Goal: Information Seeking & Learning: Understand process/instructions

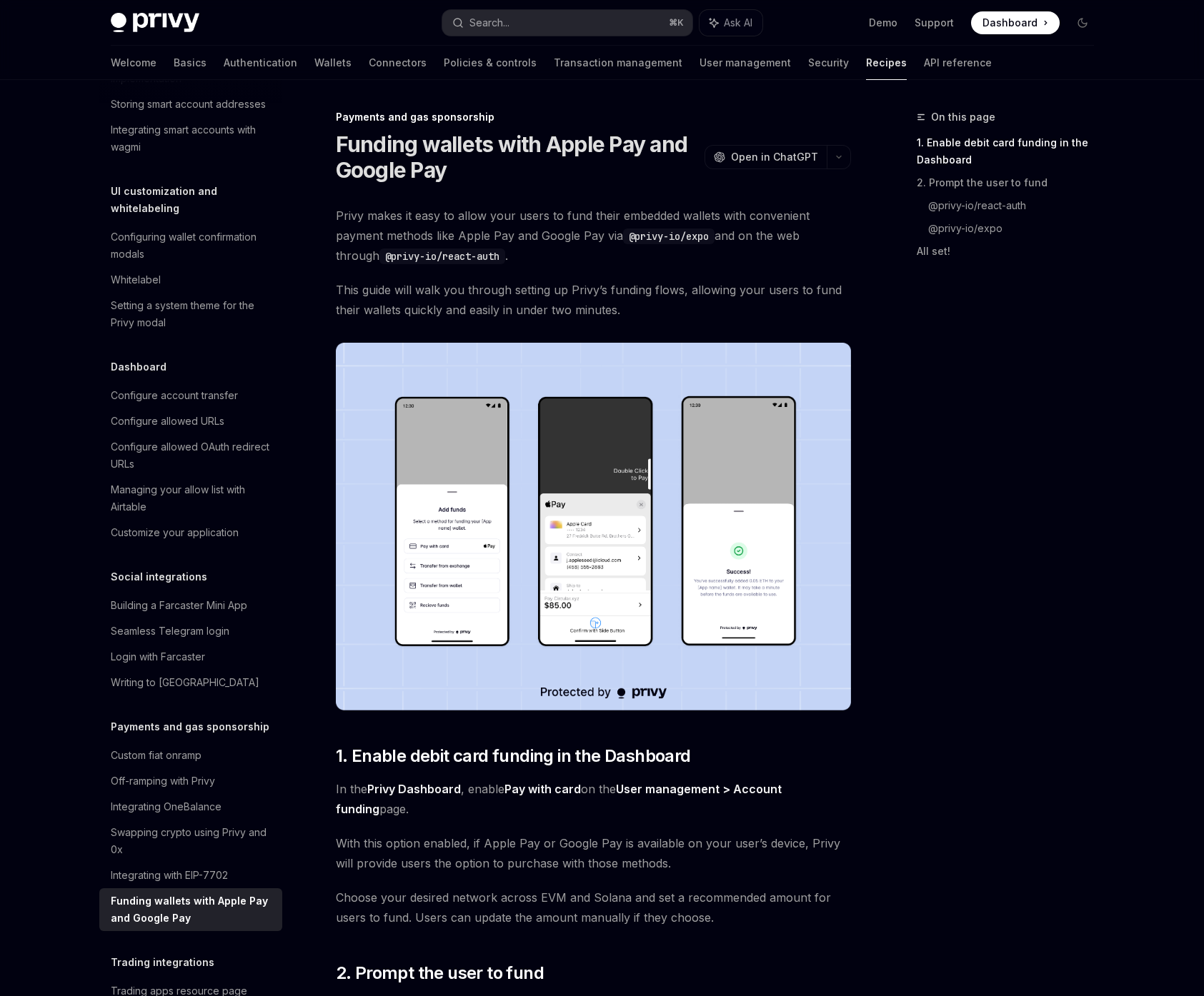
click at [1014, 506] on div "On this page 1. Enable debit card funding in the Dashboard 2. Prompt the user t…" at bounding box center [996, 552] width 217 height 887
click at [947, 747] on div "On this page 1. Enable debit card funding in the Dashboard 2. Prompt the user t…" at bounding box center [996, 552] width 217 height 887
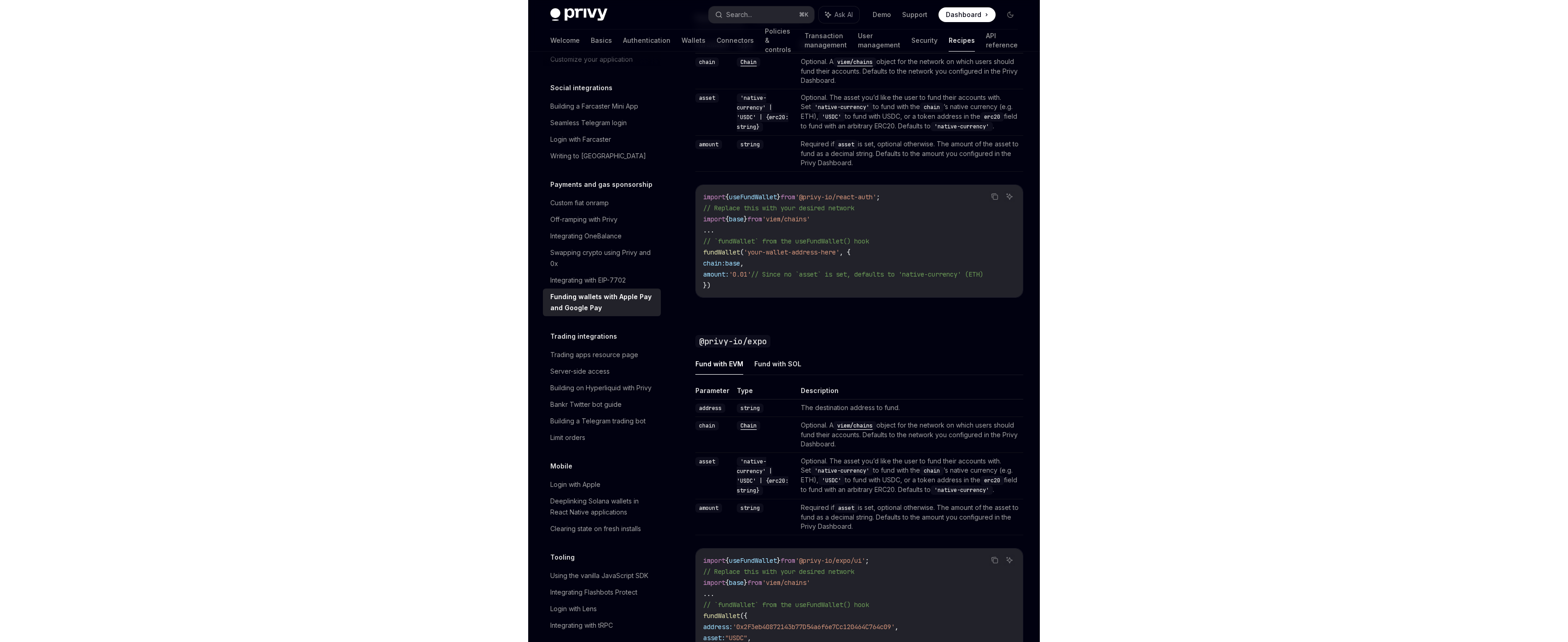
scroll to position [484, 0]
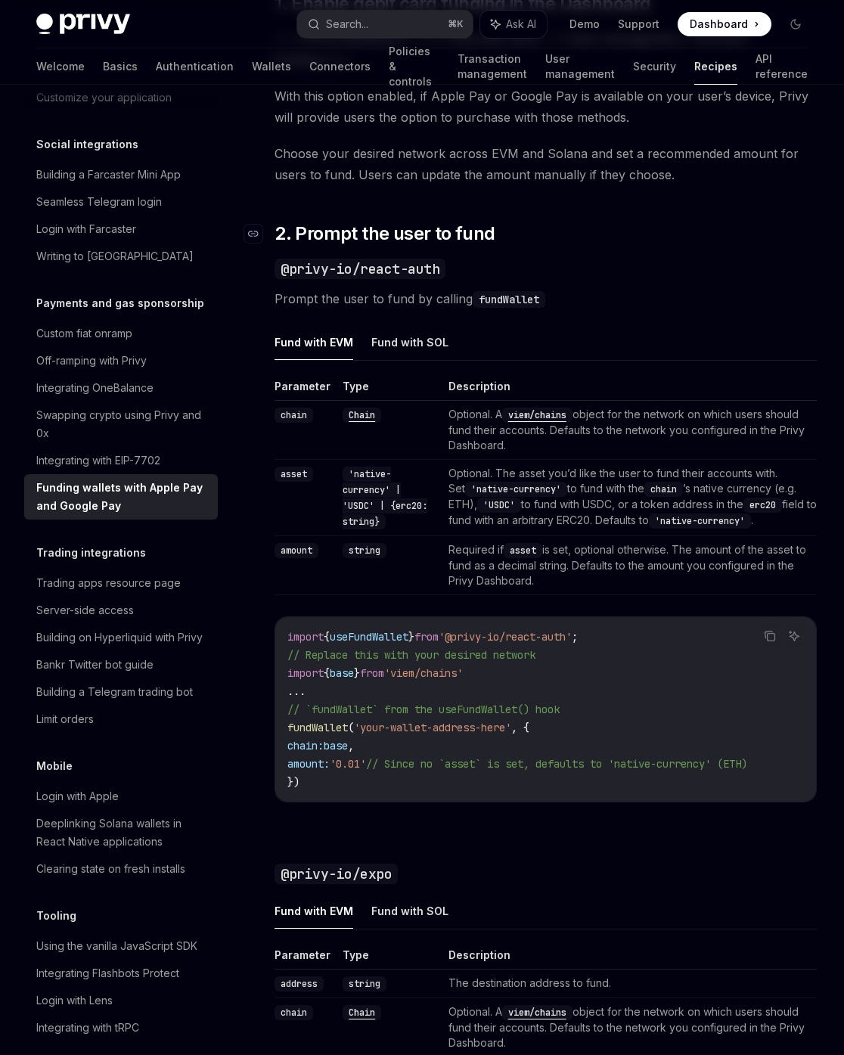
type textarea "*"
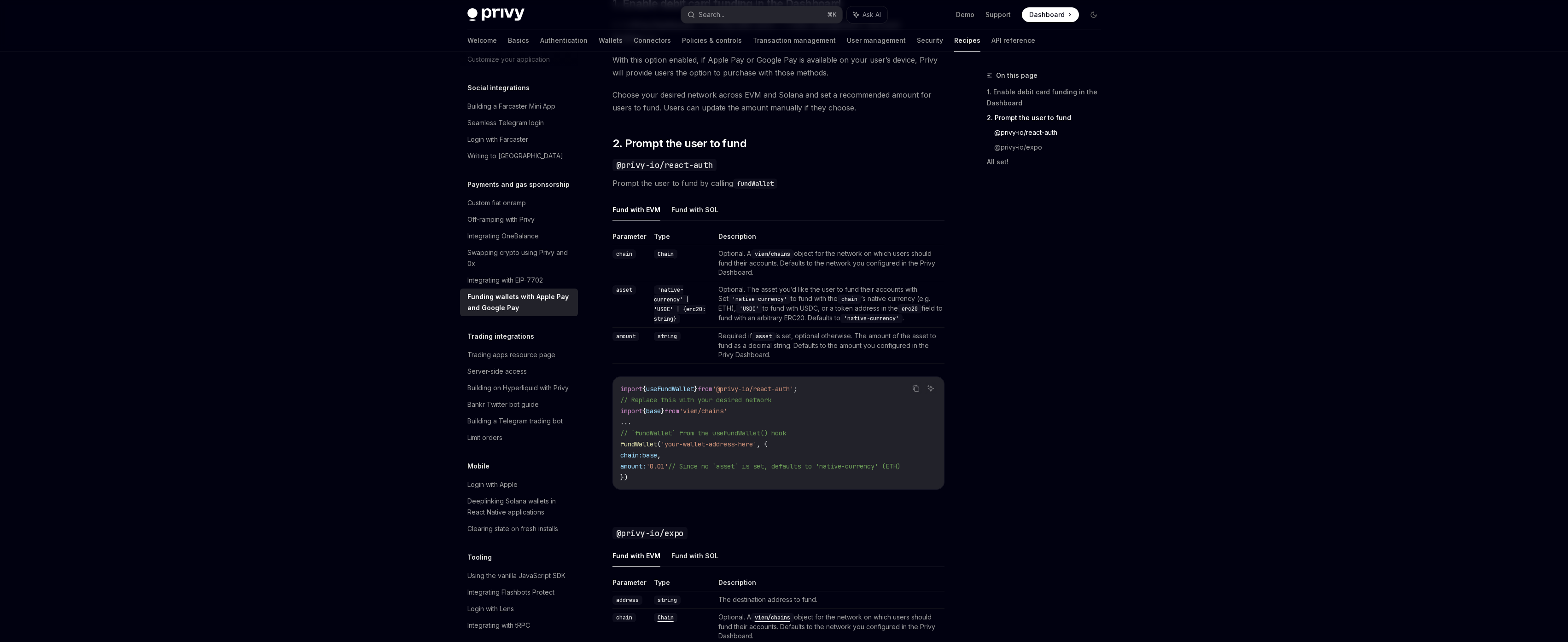
click at [775, 356] on div "Privy Docs home page Search... ⌘ K Ask AI Demo Support Dashboard Dashboard Sear…" at bounding box center [784, 307] width 1568 height 1581
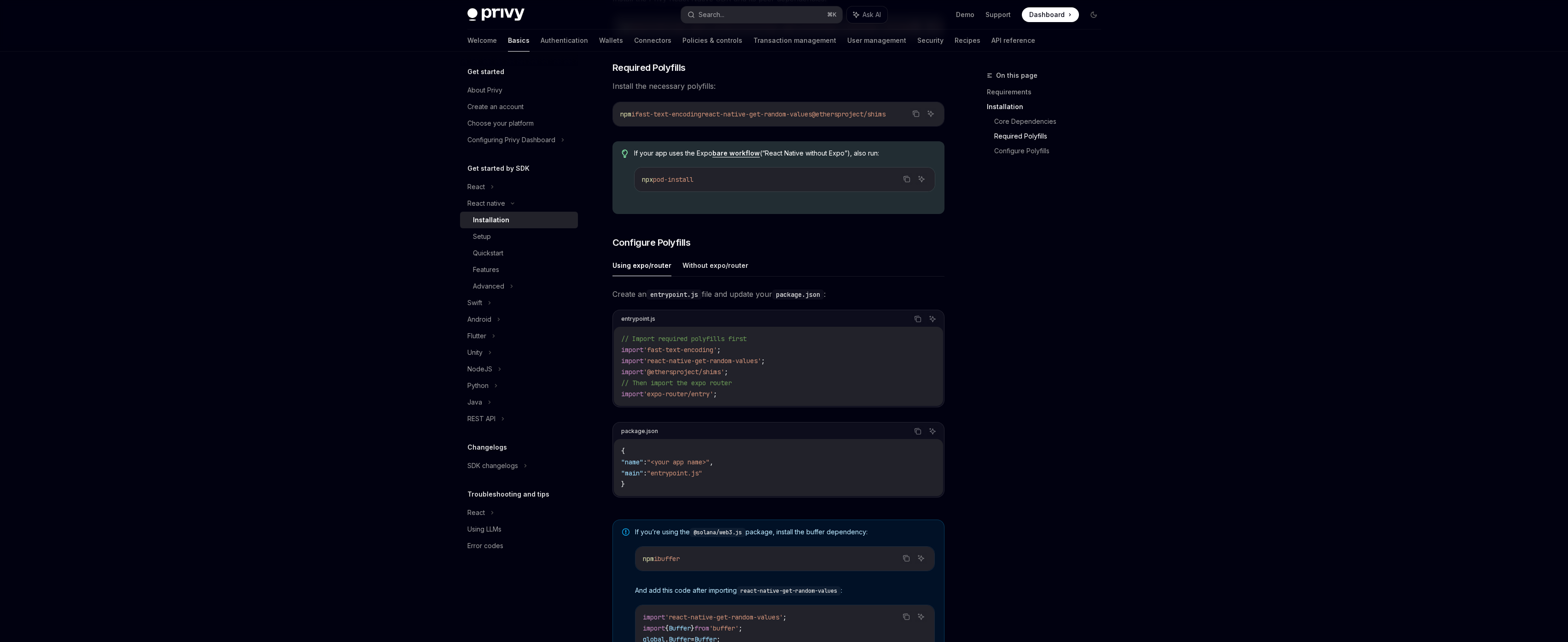
scroll to position [256, 0]
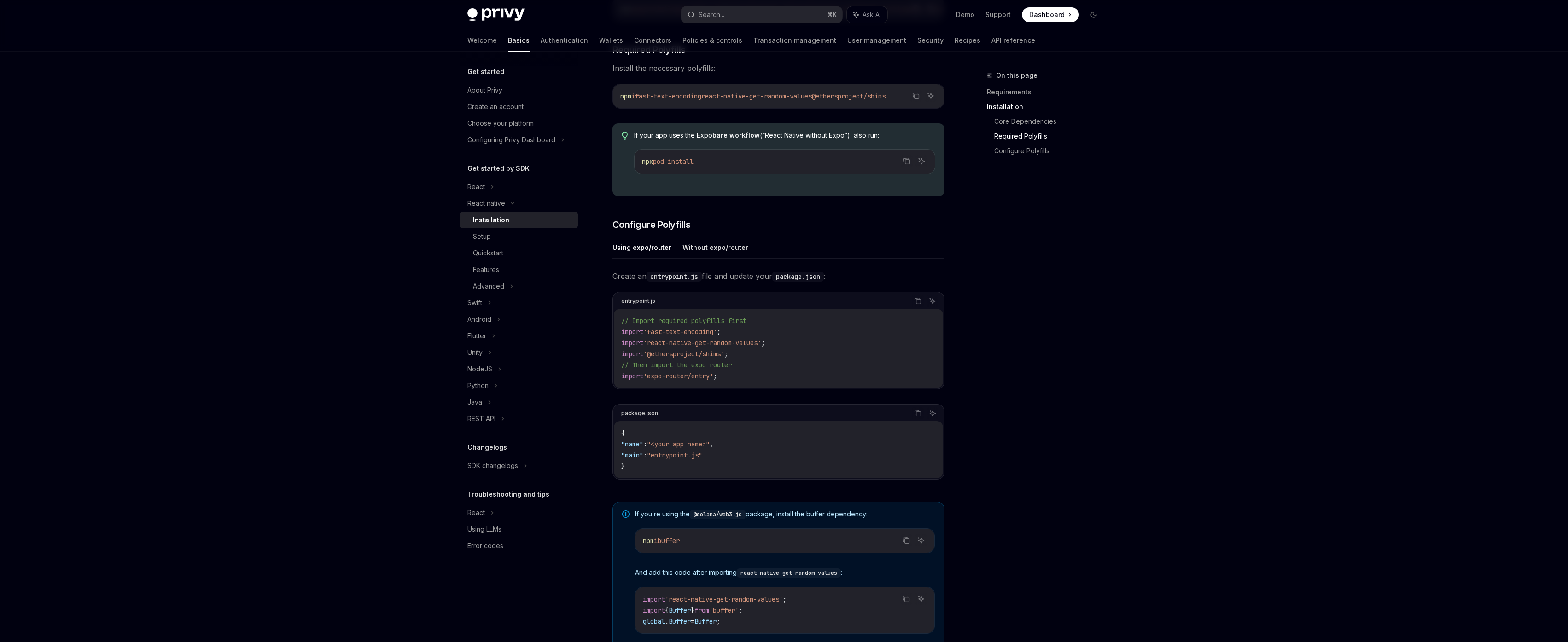
click at [721, 253] on button "Without expo/router" at bounding box center [715, 248] width 66 height 22
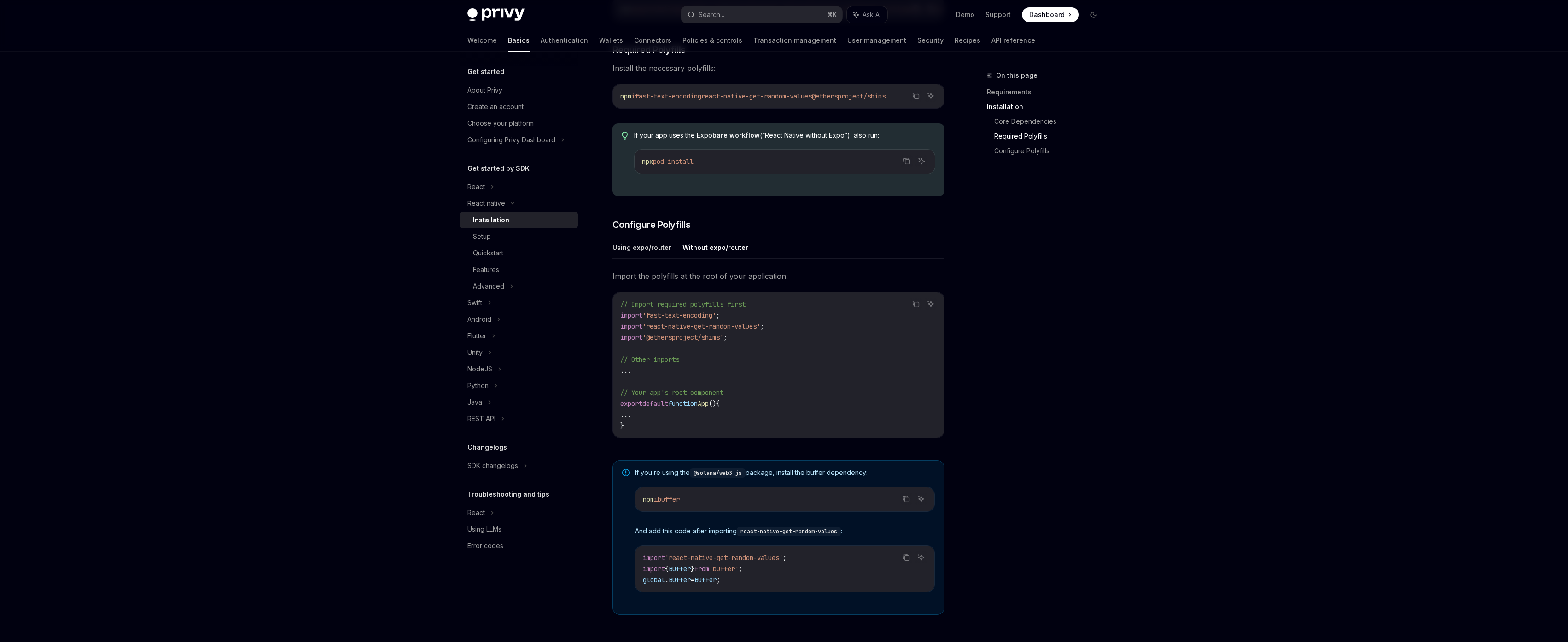
click at [645, 251] on button "Using expo/router" at bounding box center [642, 248] width 59 height 22
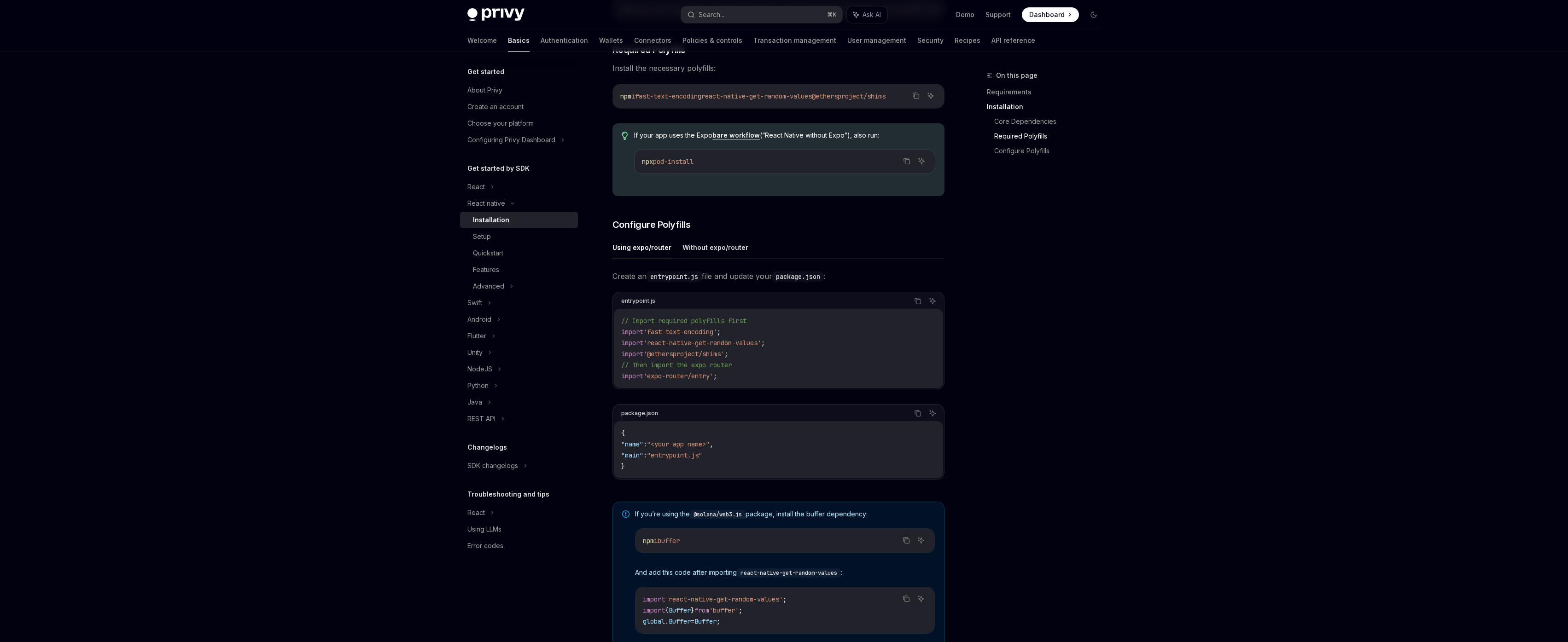
click at [703, 256] on button "Without expo/router" at bounding box center [715, 248] width 66 height 22
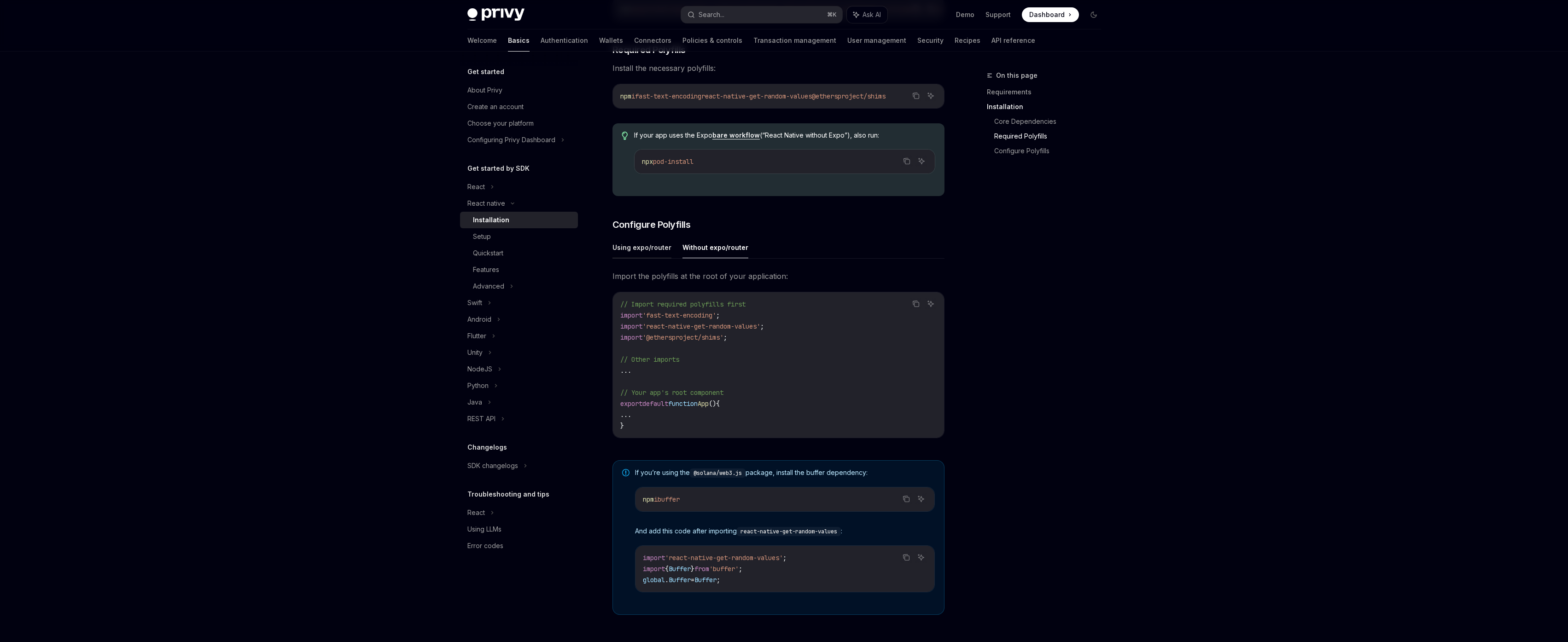
click at [656, 254] on button "Using expo/router" at bounding box center [642, 248] width 59 height 22
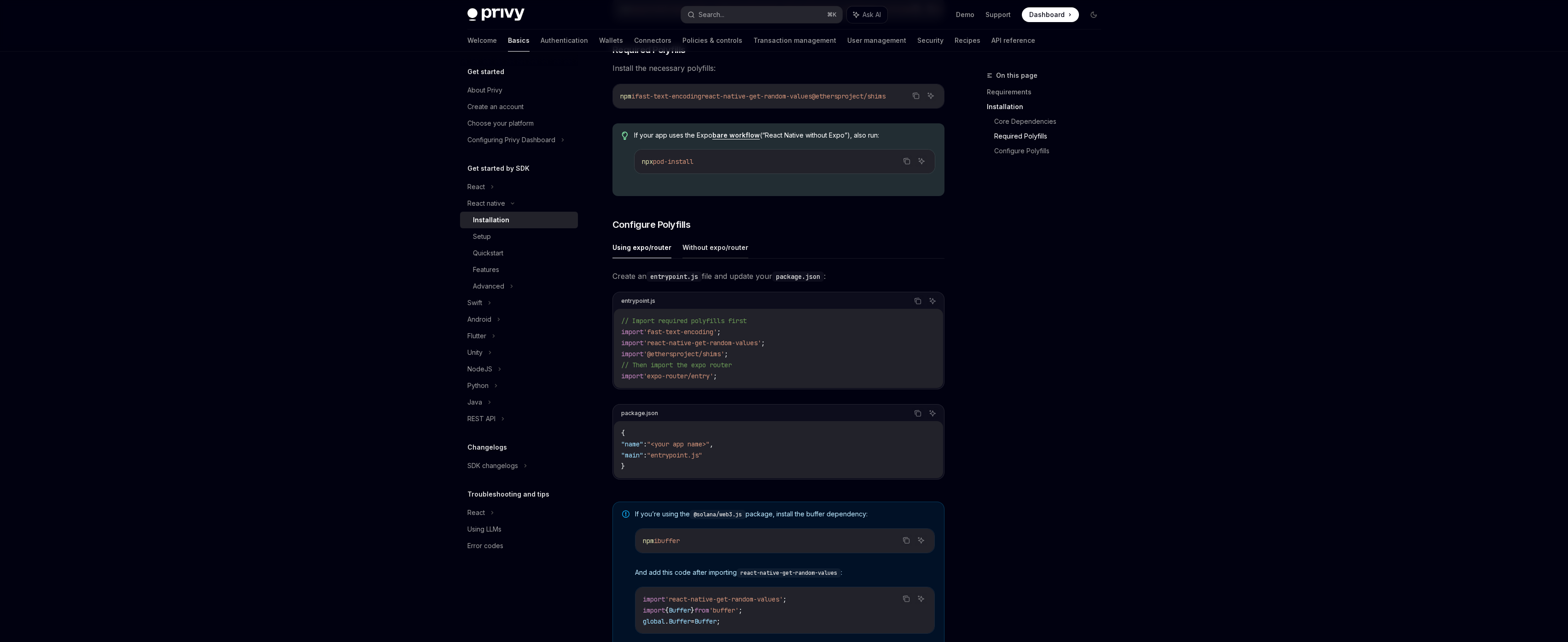
click at [712, 257] on button "Without expo/router" at bounding box center [715, 248] width 66 height 22
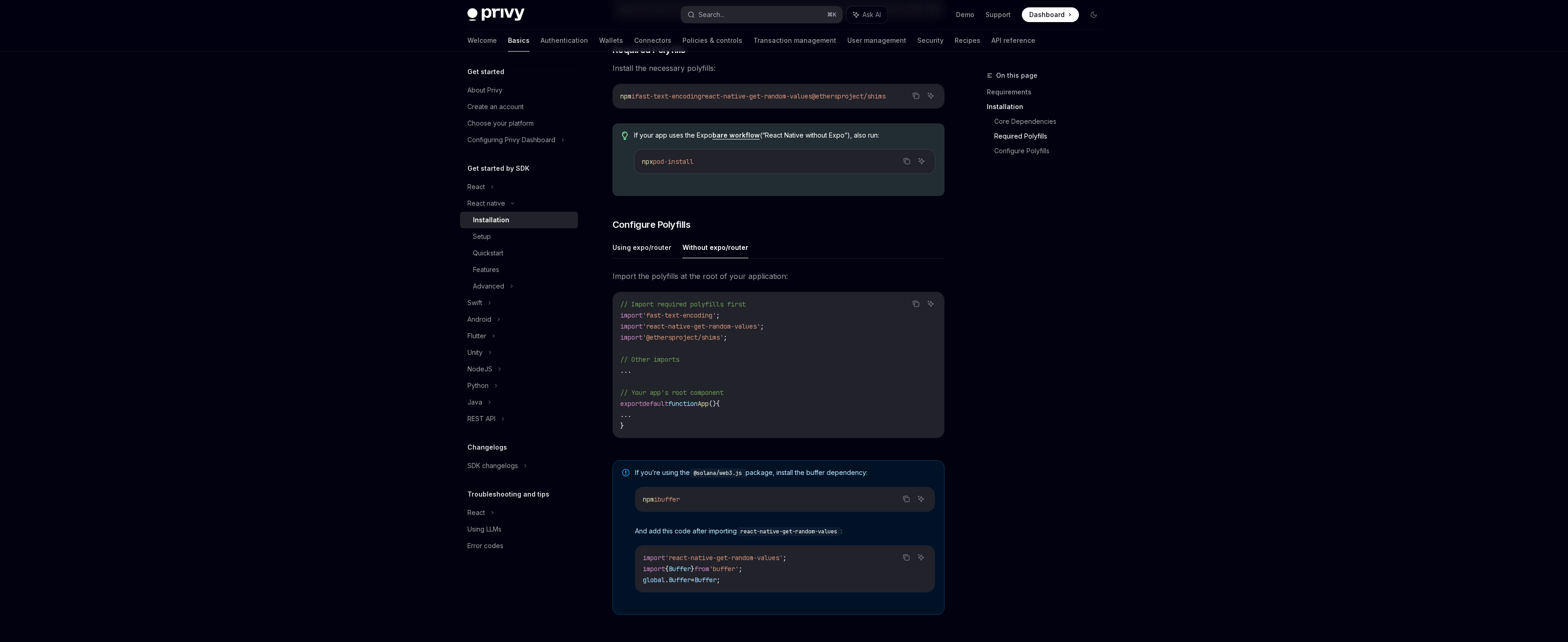
click at [660, 254] on button "Using expo/router" at bounding box center [642, 248] width 59 height 22
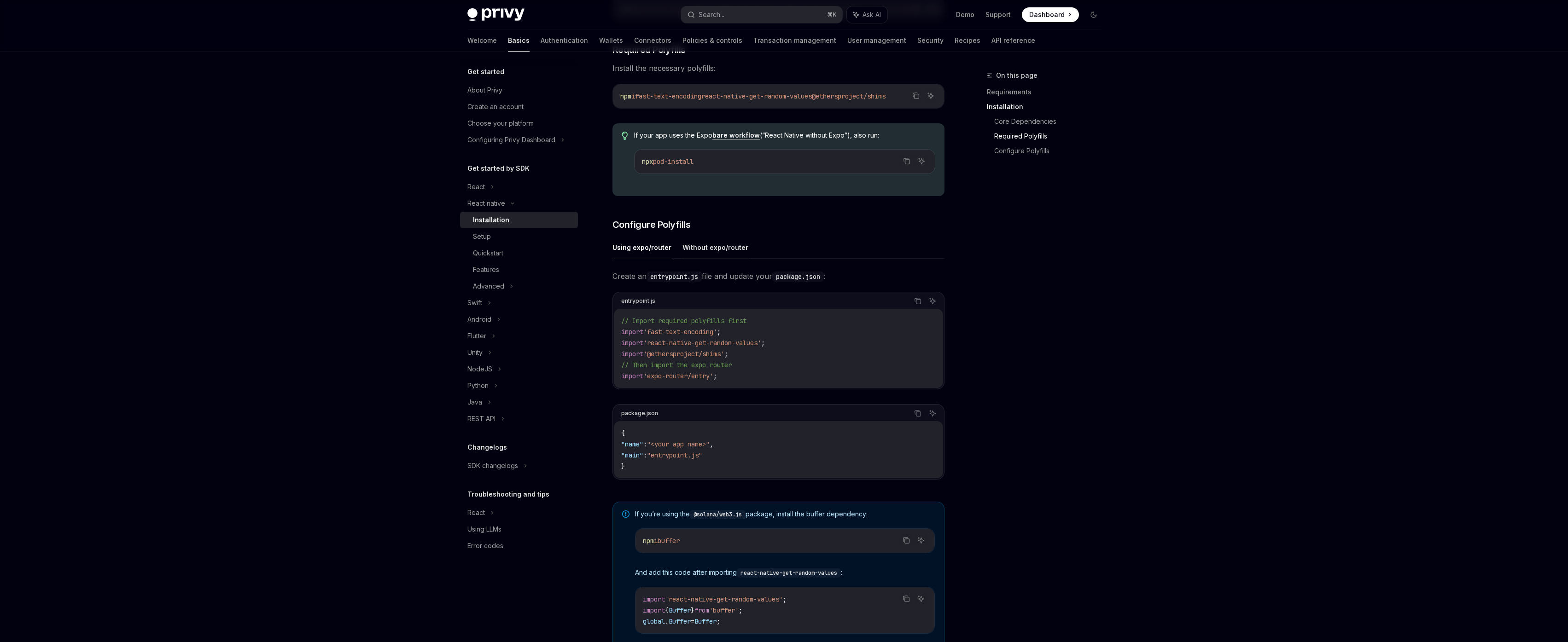
click at [715, 257] on button "Without expo/router" at bounding box center [715, 248] width 66 height 22
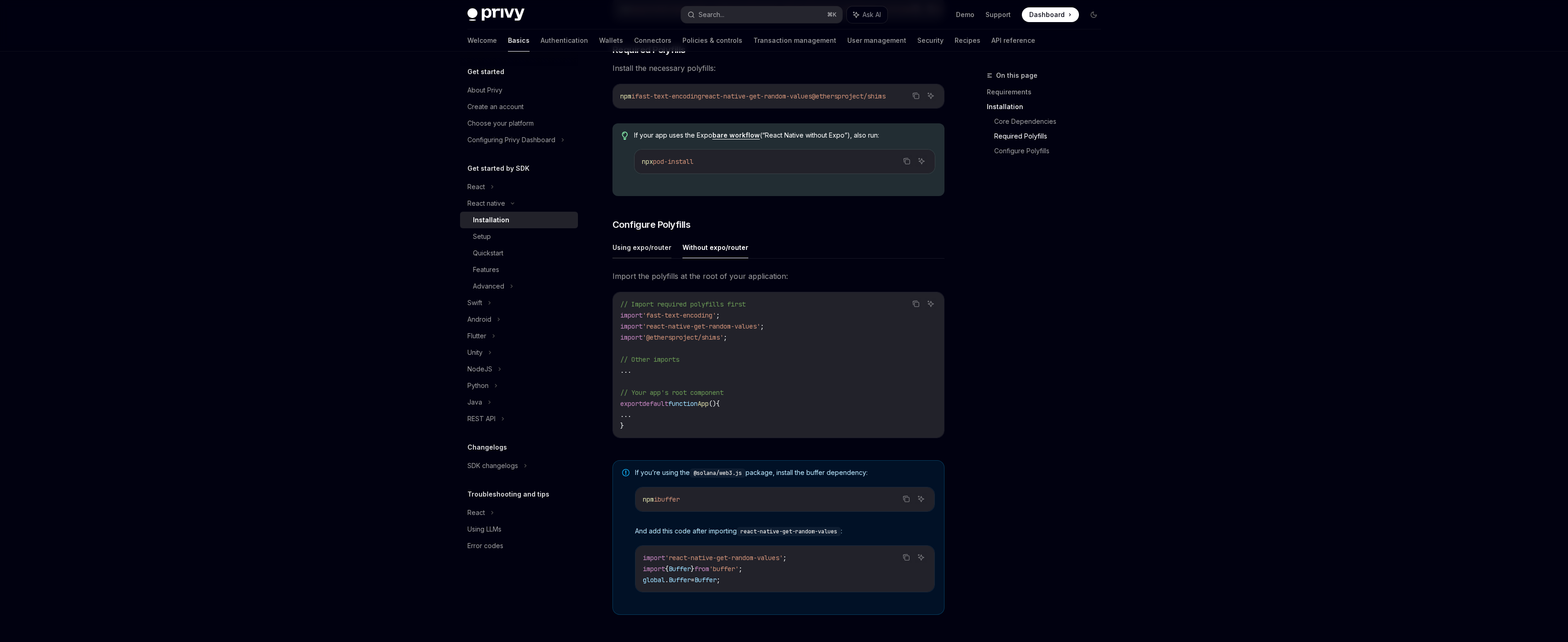
click at [652, 253] on button "Using expo/router" at bounding box center [642, 248] width 59 height 22
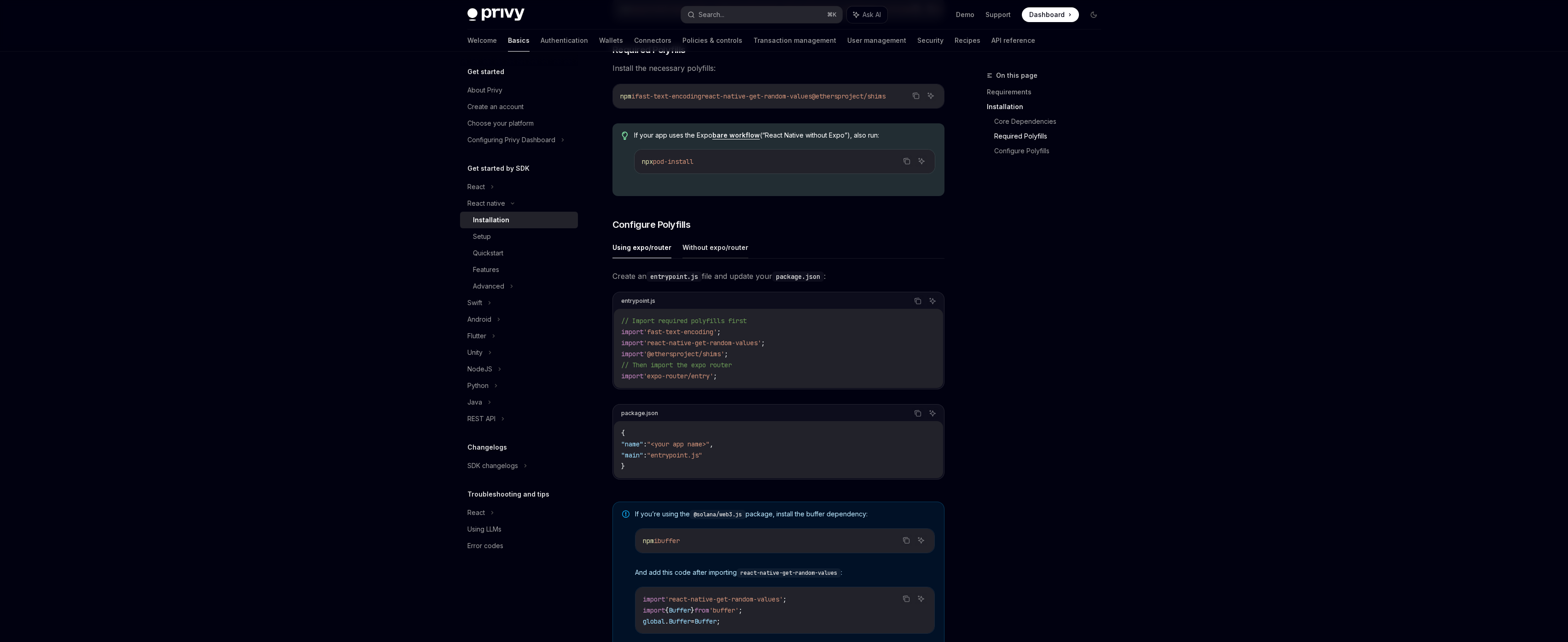
click at [727, 254] on button "Without expo/router" at bounding box center [715, 248] width 66 height 22
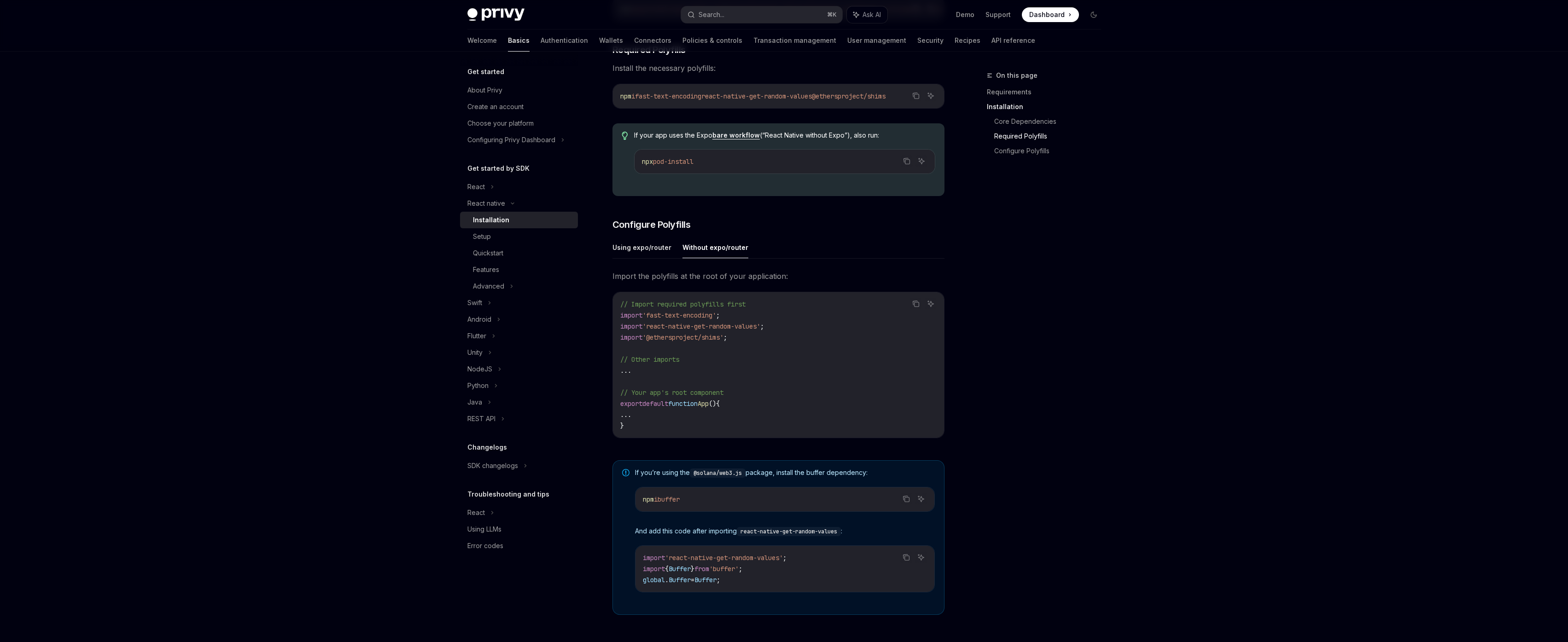
click at [677, 251] on ul "Using expo/router Without expo/router" at bounding box center [778, 248] width 332 height 22
click at [642, 251] on button "Using expo/router" at bounding box center [642, 248] width 59 height 22
type textarea "*"
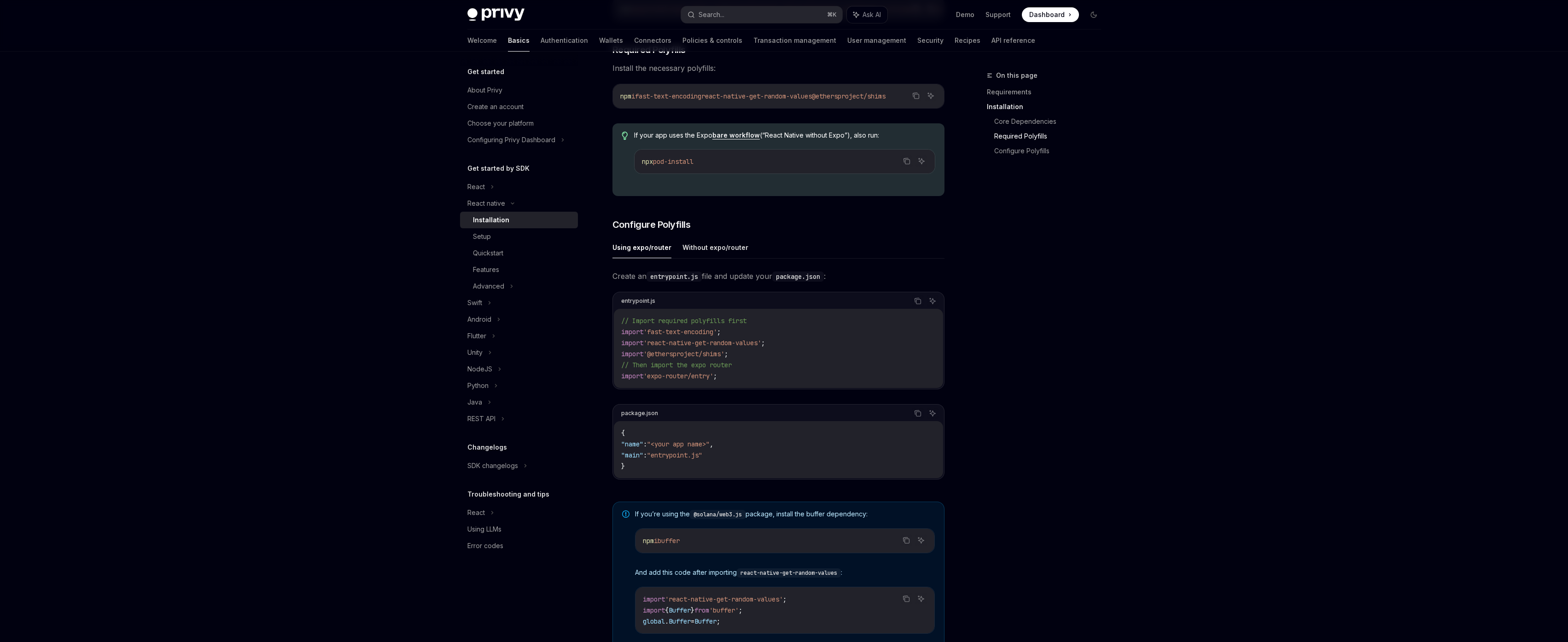
scroll to position [411, 0]
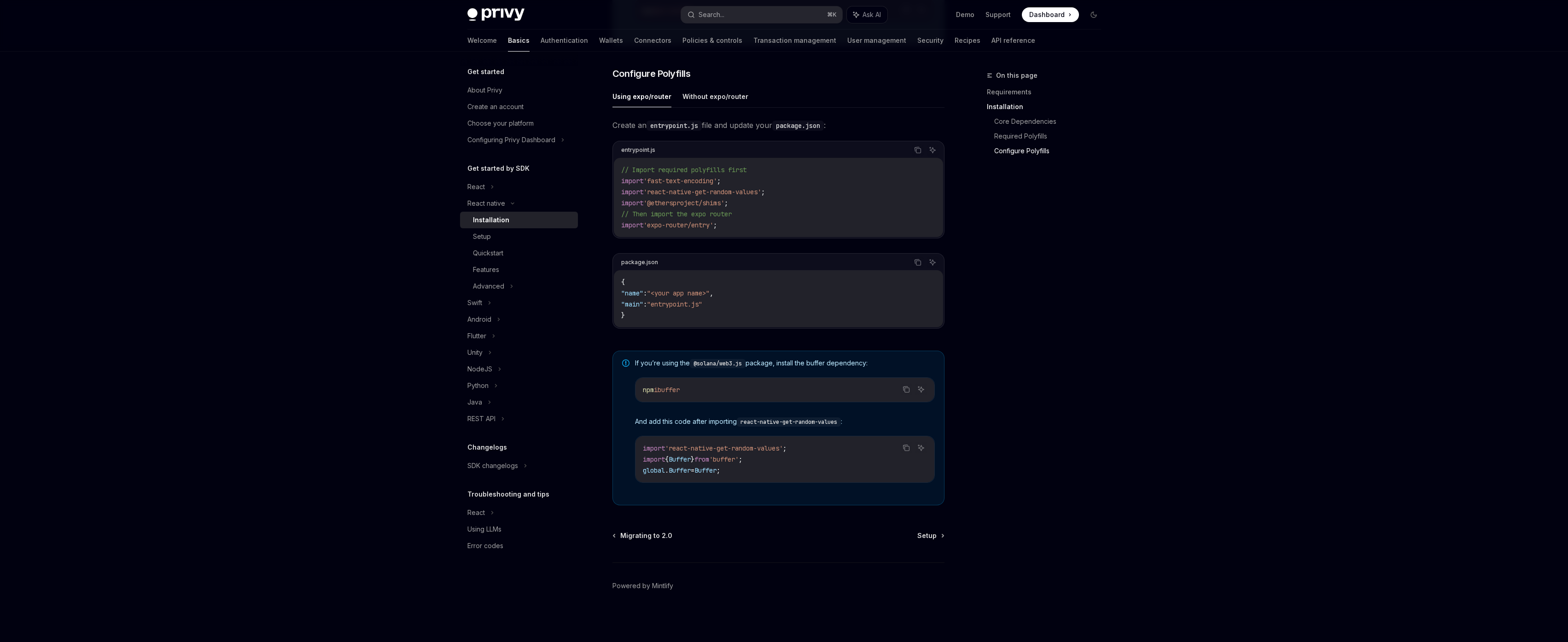
click at [1324, 377] on div "Privy Docs home page Search... ⌘ K Ask AI Demo Support Dashboard Dashboard Sear…" at bounding box center [784, 117] width 1568 height 1049
